Goal: Task Accomplishment & Management: Complete application form

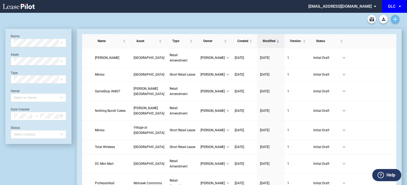
click at [396, 17] on icon "Create new document" at bounding box center [395, 19] width 5 height 5
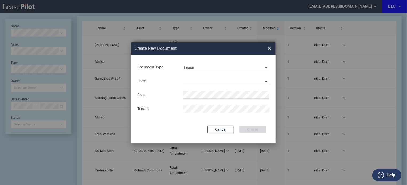
click at [227, 72] on div "Document Type Lease Lease Amendment" at bounding box center [203, 67] width 133 height 14
click at [219, 70] on span "Lease" at bounding box center [222, 67] width 77 height 5
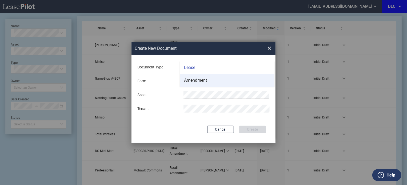
click at [213, 80] on md-option "Amendment" at bounding box center [227, 80] width 95 height 13
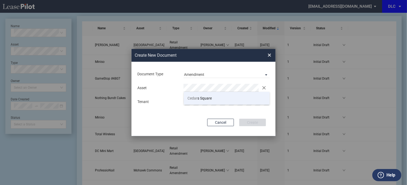
click at [205, 96] on span "Cedar s Square" at bounding box center [200, 98] width 24 height 4
click at [205, 96] on div "Asset Clear Tenant" at bounding box center [203, 95] width 133 height 28
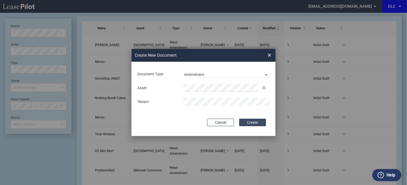
click at [249, 120] on button "Create" at bounding box center [252, 122] width 27 height 7
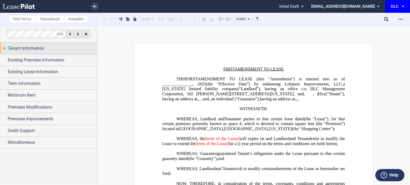
click at [51, 48] on div "Tenant Information" at bounding box center [52, 48] width 89 height 6
